Goal: Transaction & Acquisition: Purchase product/service

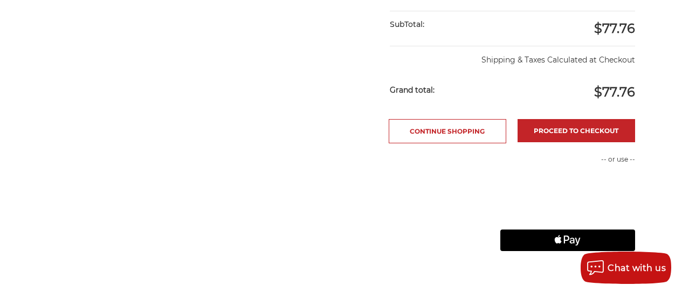
scroll to position [379, 0]
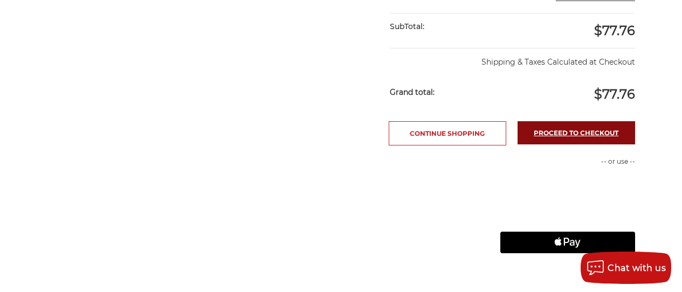
click at [533, 135] on link "Proceed to checkout" at bounding box center [575, 132] width 117 height 23
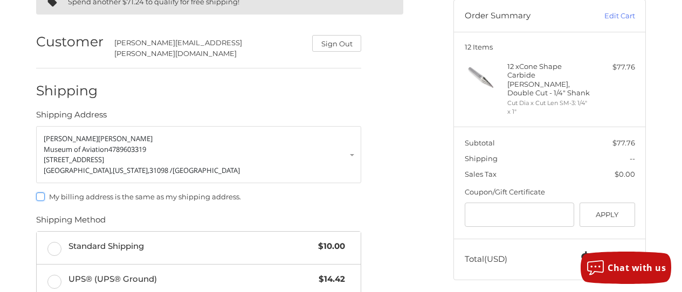
scroll to position [170, 0]
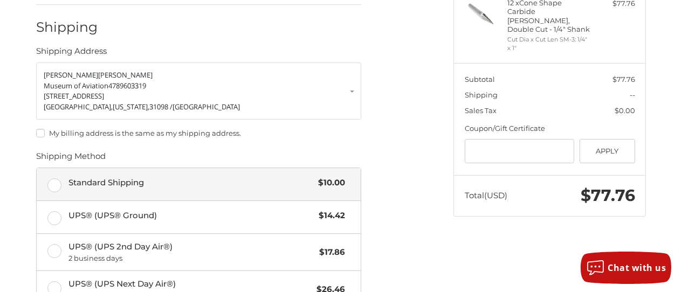
click at [57, 177] on label "Standard Shipping $10.00" at bounding box center [199, 184] width 324 height 32
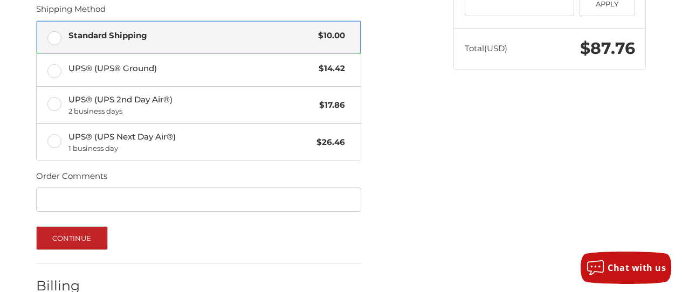
scroll to position [373, 0]
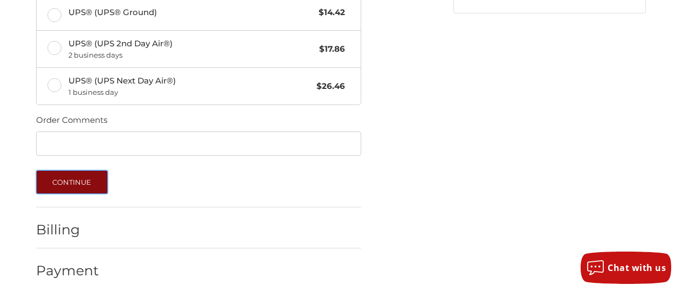
click at [77, 178] on button "Continue" at bounding box center [72, 182] width 72 height 24
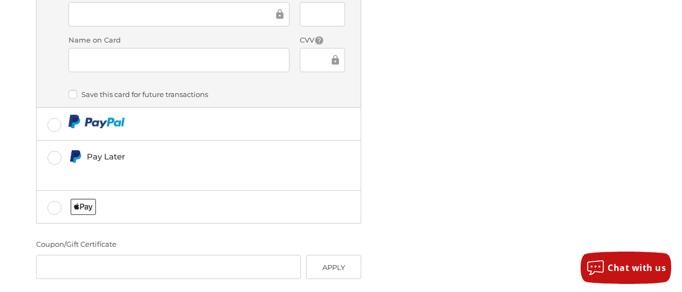
scroll to position [471, 0]
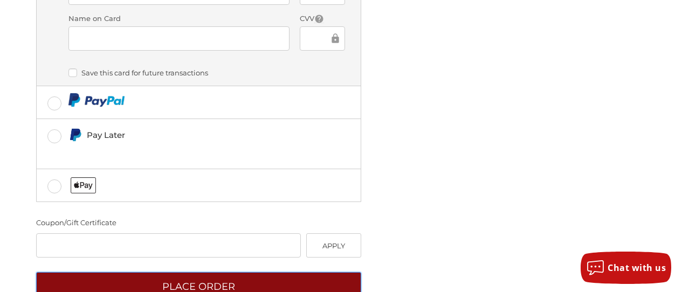
click at [234, 272] on button "Place Order" at bounding box center [198, 287] width 325 height 30
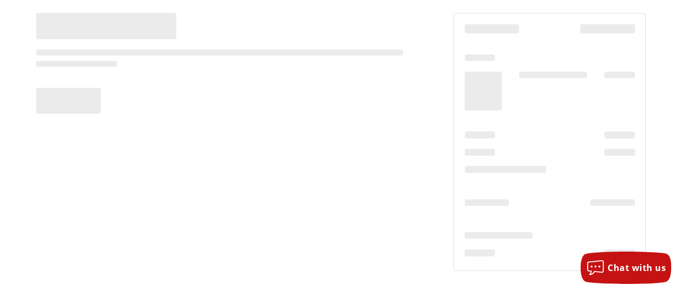
scroll to position [93, 0]
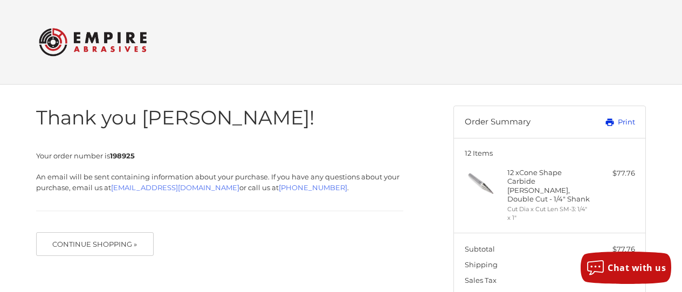
click at [620, 121] on link "Print" at bounding box center [607, 122] width 53 height 11
